Goal: Information Seeking & Learning: Learn about a topic

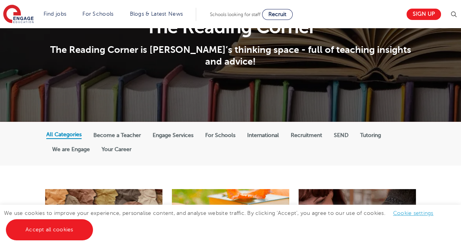
scroll to position [63, 0]
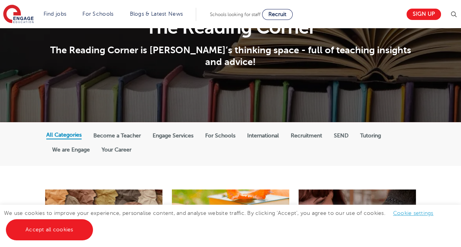
click at [269, 133] on label "International" at bounding box center [263, 136] width 32 height 7
click at [0, 0] on input "International" at bounding box center [0, 0] width 0 height 0
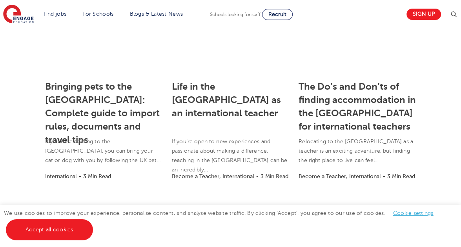
scroll to position [260, 0]
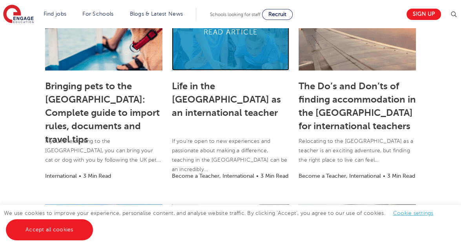
click at [232, 51] on link at bounding box center [230, 31] width 117 height 78
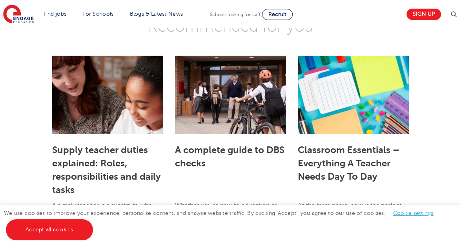
scroll to position [1510, 0]
